Goal: Check status: Check status

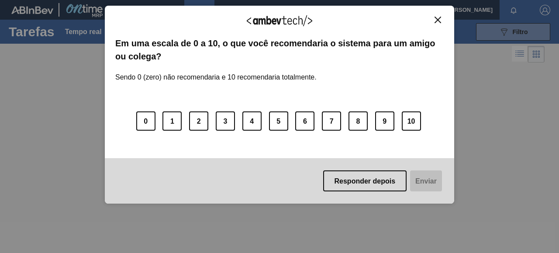
click at [439, 23] on img "Fechar" at bounding box center [438, 20] width 7 height 7
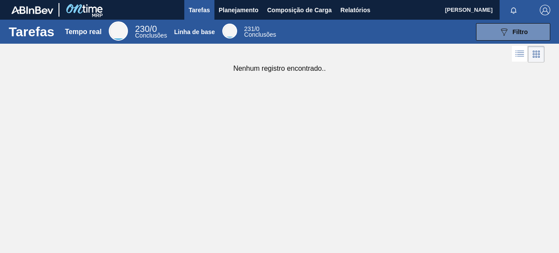
click at [542, 8] on img "button" at bounding box center [545, 10] width 10 height 10
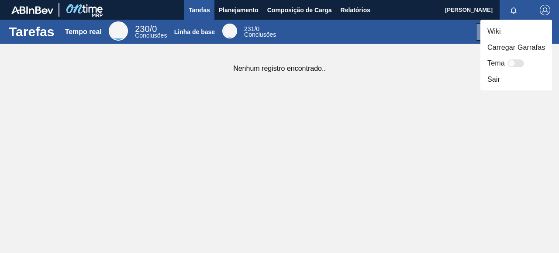
click at [442, 76] on div at bounding box center [279, 126] width 559 height 253
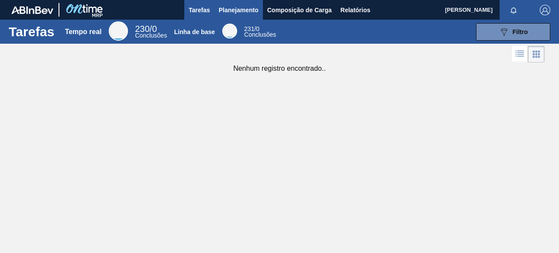
click at [238, 11] on font "Planejamento" at bounding box center [239, 10] width 40 height 7
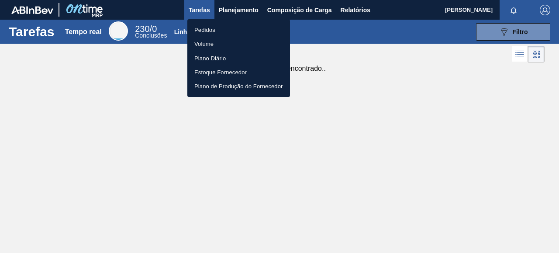
click at [218, 30] on li "Pedidos" at bounding box center [238, 30] width 103 height 14
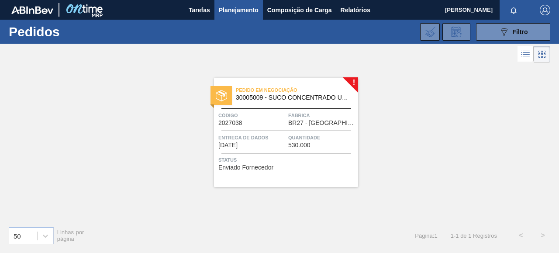
click at [268, 126] on div "Pedido em Negociação 30005009 - SUCO CONCENTRADO UVA BRANCA 68B Código 2027038 …" at bounding box center [286, 132] width 144 height 109
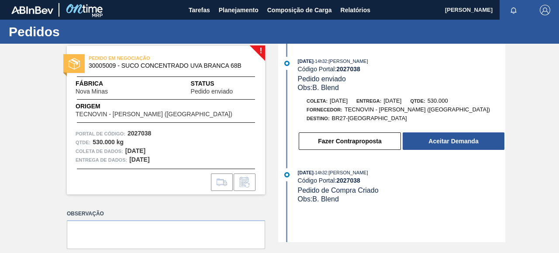
click at [321, 66] on font "Código Portal:" at bounding box center [317, 69] width 39 height 7
click at [315, 81] on font "Pedido enviado" at bounding box center [322, 78] width 48 height 7
